Goal: Information Seeking & Learning: Check status

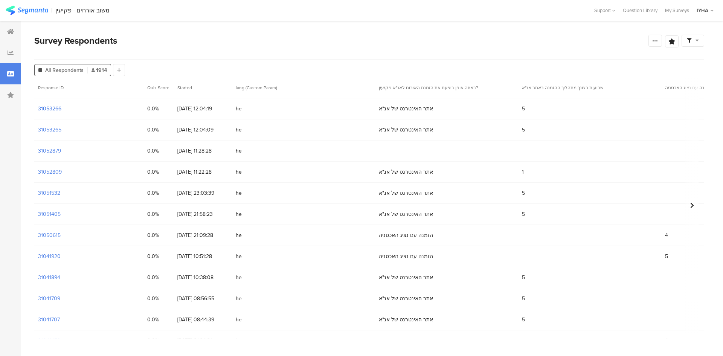
click at [53, 108] on section "31053266" at bounding box center [49, 109] width 23 height 8
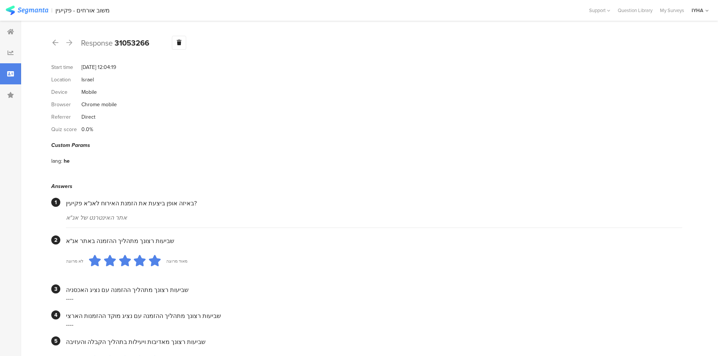
drag, startPoint x: 174, startPoint y: 251, endPoint x: 135, endPoint y: 171, distance: 89.0
click at [56, 40] on icon at bounding box center [55, 42] width 6 height 7
click at [55, 42] on icon at bounding box center [55, 42] width 6 height 7
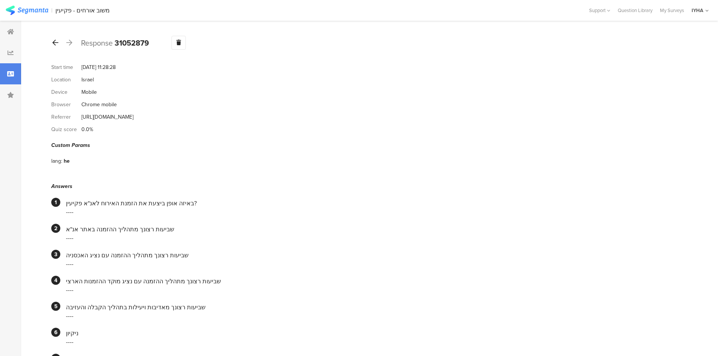
click at [54, 43] on icon at bounding box center [55, 42] width 6 height 7
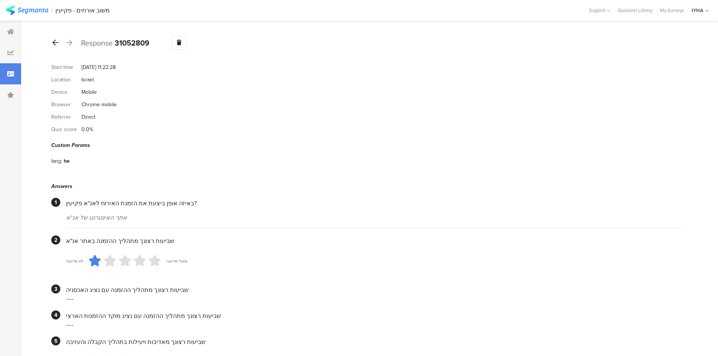
click at [53, 40] on icon at bounding box center [55, 42] width 6 height 7
click at [57, 41] on icon at bounding box center [55, 42] width 6 height 7
click at [53, 43] on icon at bounding box center [55, 42] width 6 height 7
